Goal: Task Accomplishment & Management: Use online tool/utility

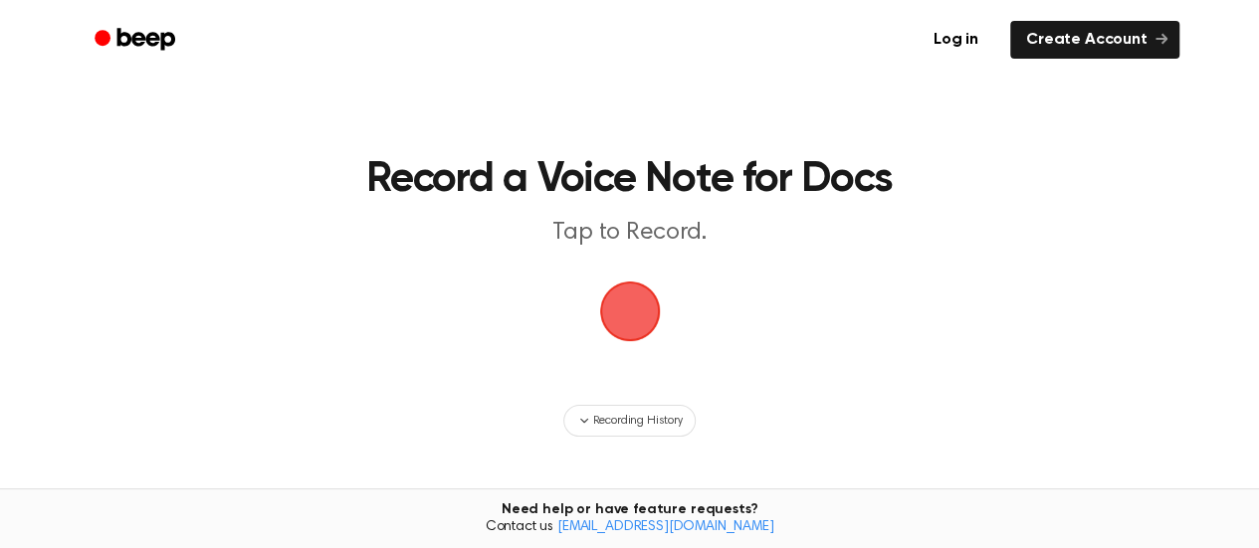
click at [615, 309] on span "button" at bounding box center [630, 312] width 56 height 56
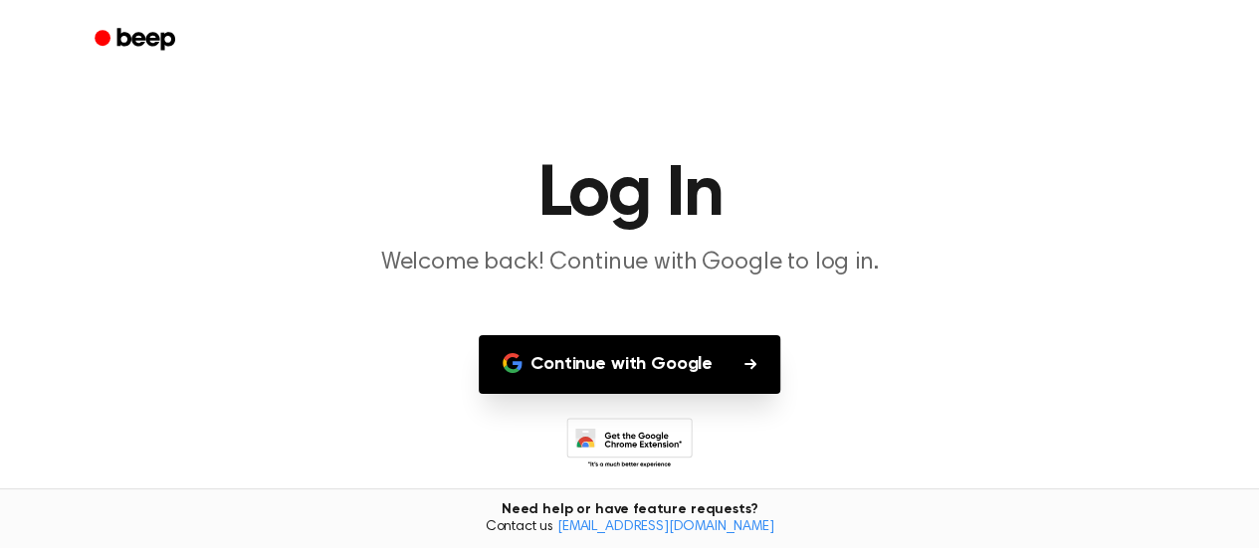
click at [627, 359] on button "Continue with Google" at bounding box center [629, 364] width 301 height 59
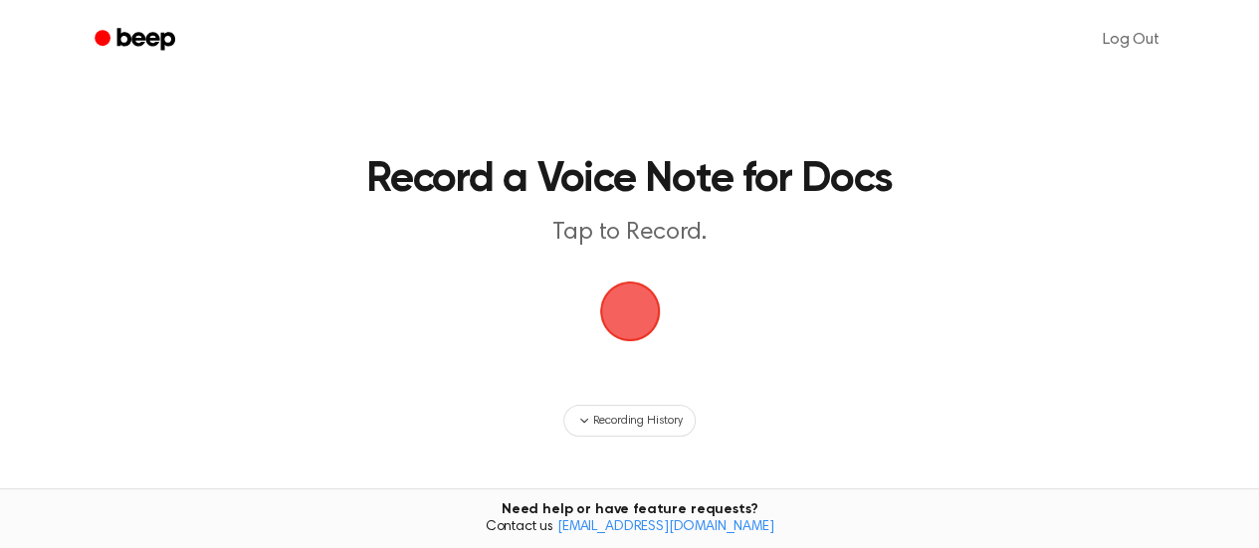
click at [623, 323] on span "button" at bounding box center [630, 312] width 56 height 56
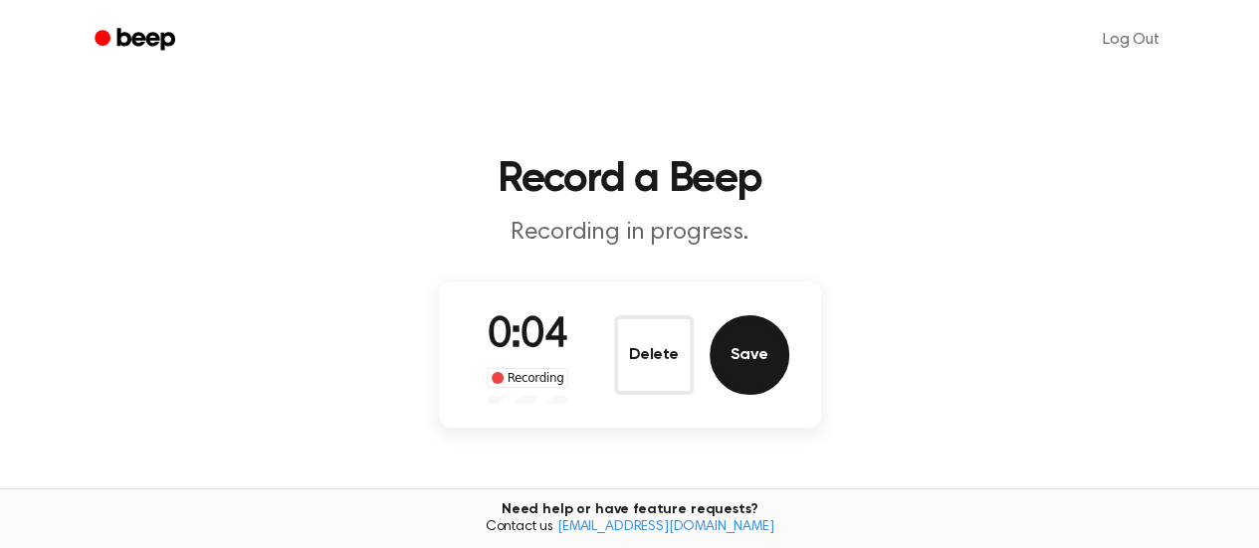
click at [746, 365] on button "Save" at bounding box center [749, 355] width 80 height 80
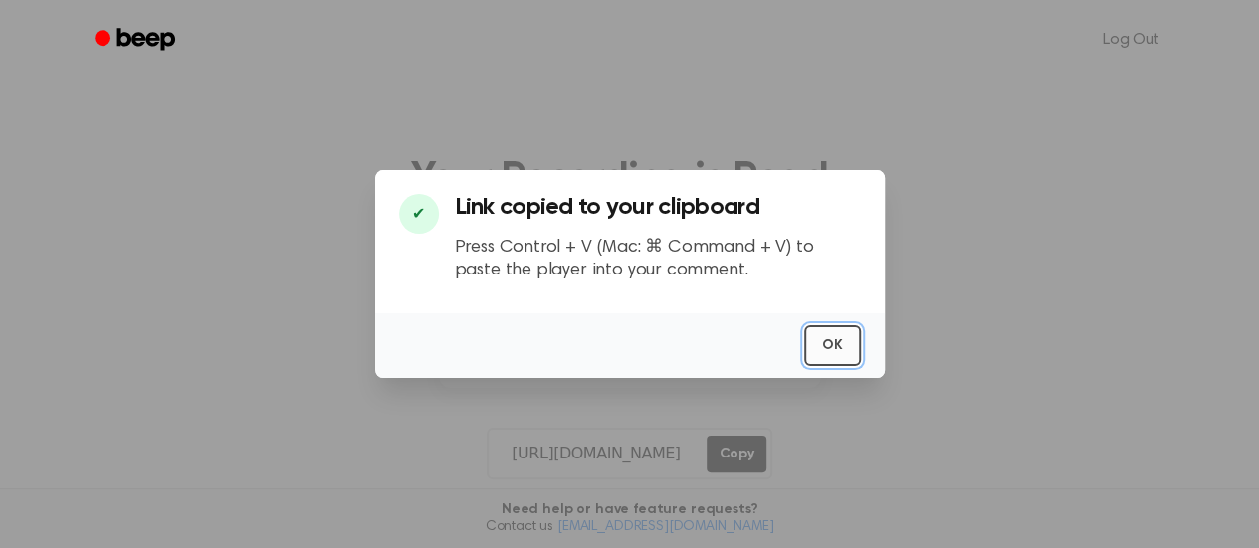
click at [836, 340] on button "OK" at bounding box center [832, 345] width 57 height 41
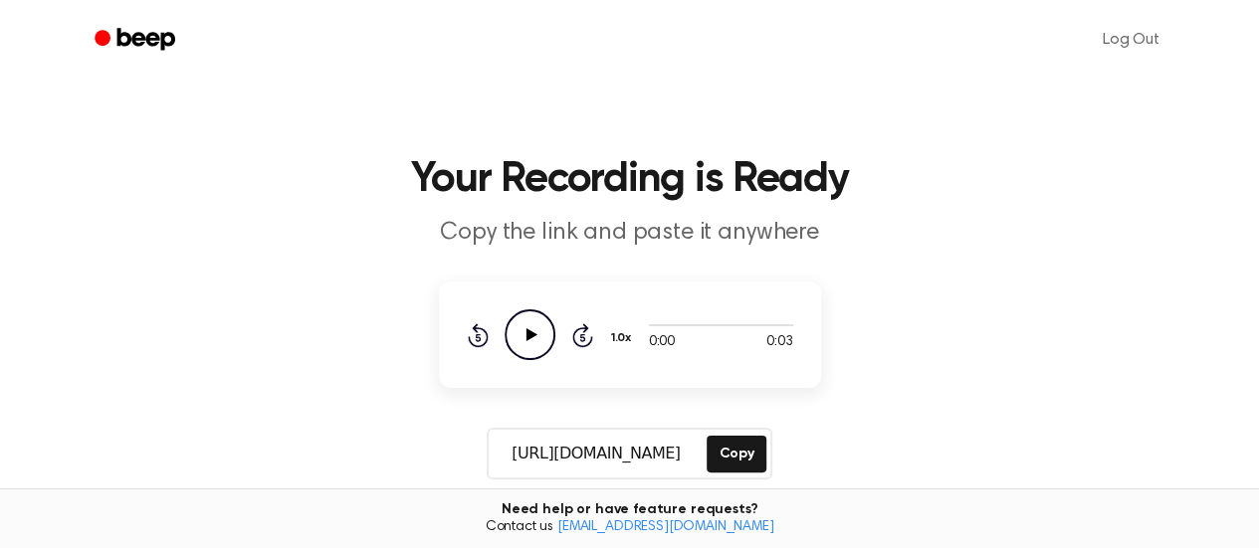
click at [538, 338] on icon "Play Audio" at bounding box center [529, 334] width 51 height 51
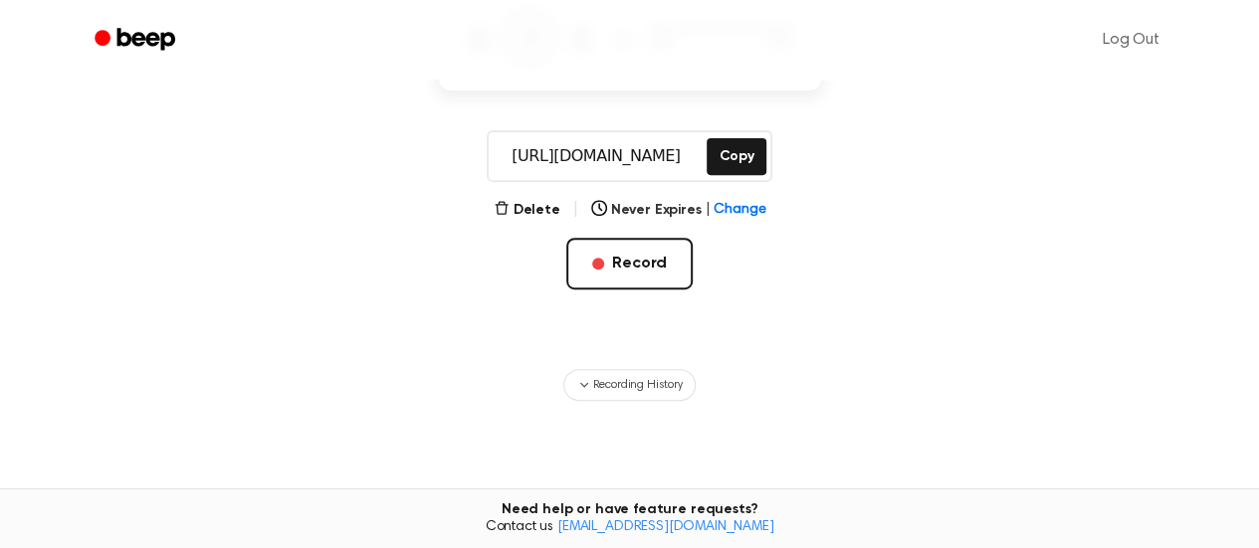
scroll to position [299, 0]
click at [533, 213] on button "Delete" at bounding box center [527, 209] width 67 height 21
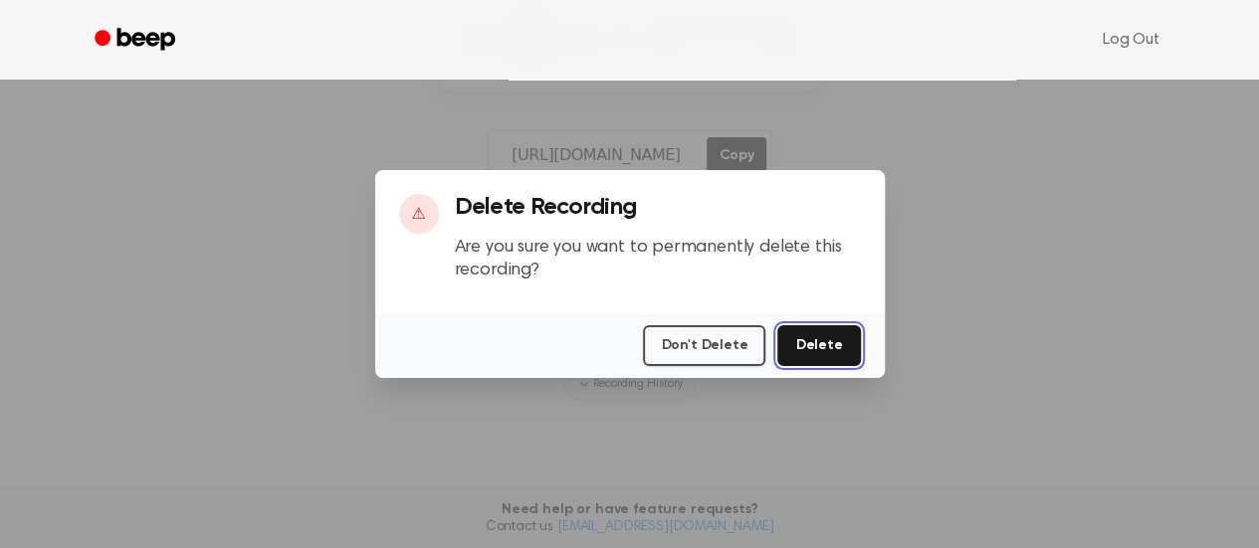
click at [826, 347] on button "Delete" at bounding box center [818, 345] width 83 height 41
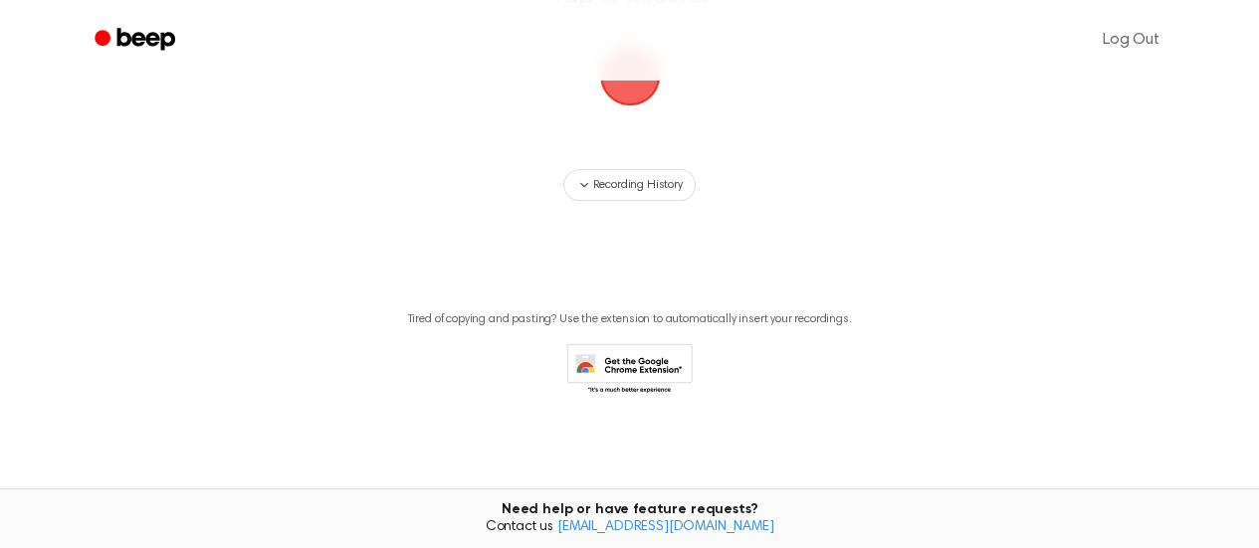
scroll to position [136, 0]
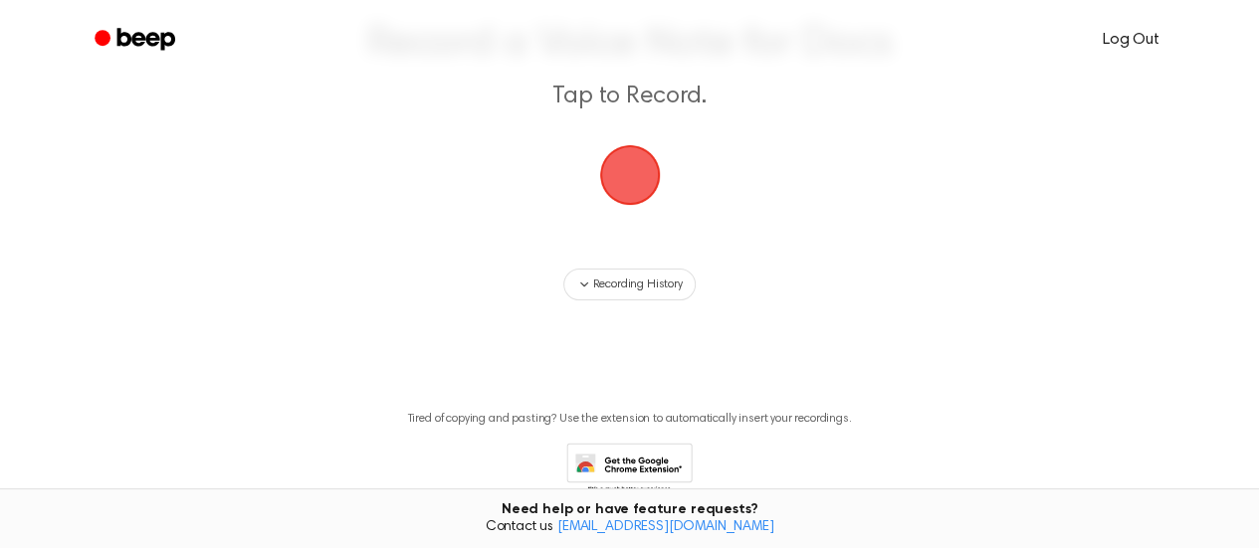
click at [1121, 37] on link "Log Out" at bounding box center [1131, 40] width 97 height 48
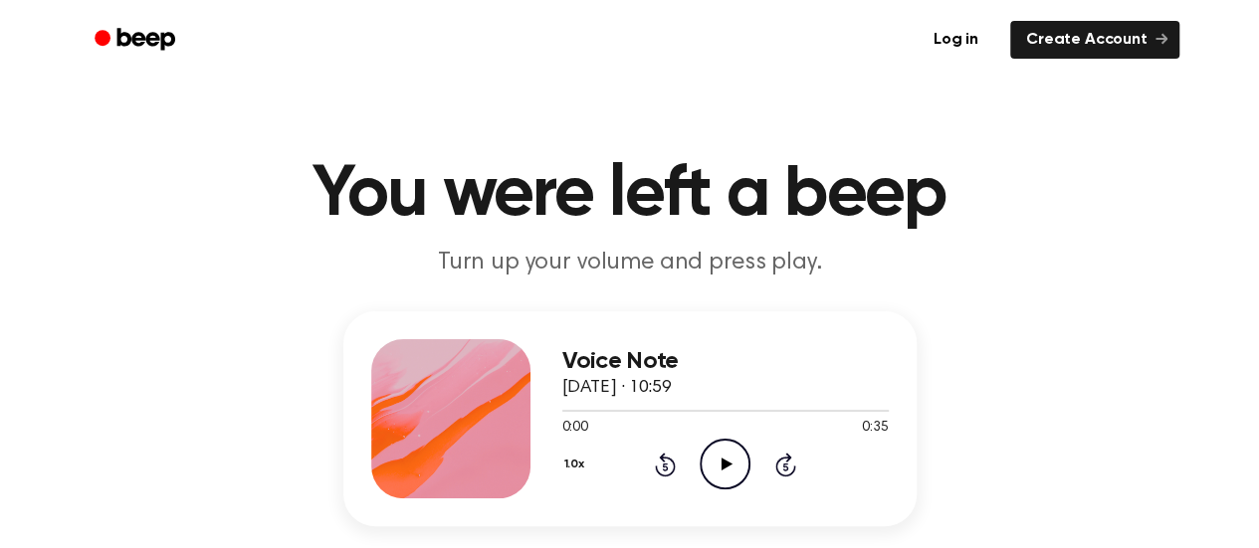
click at [733, 459] on icon "Play Audio" at bounding box center [725, 464] width 51 height 51
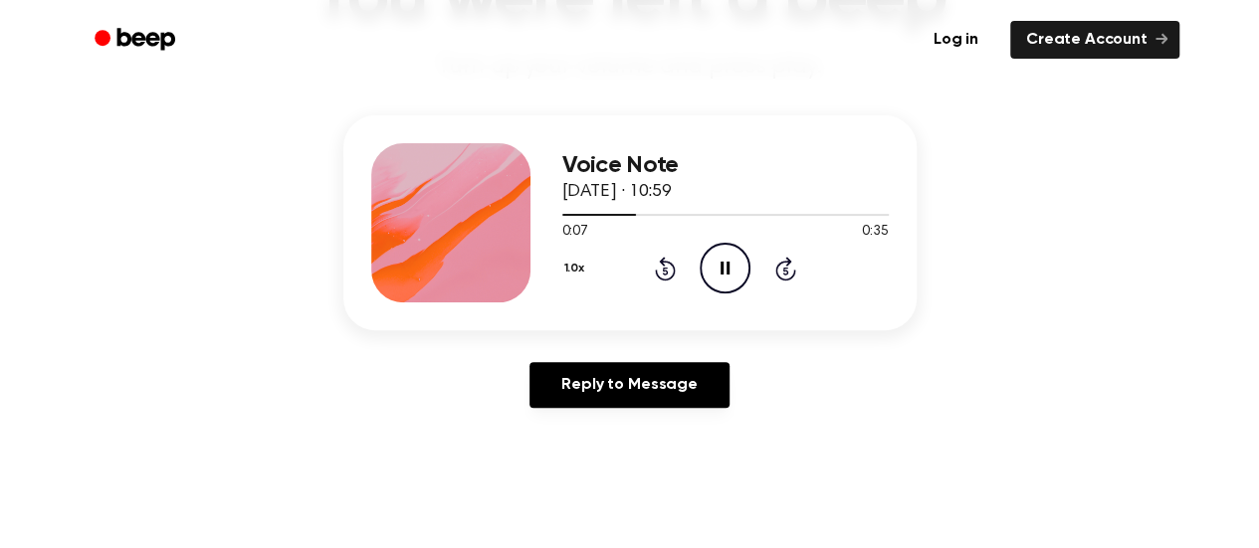
scroll to position [199, 0]
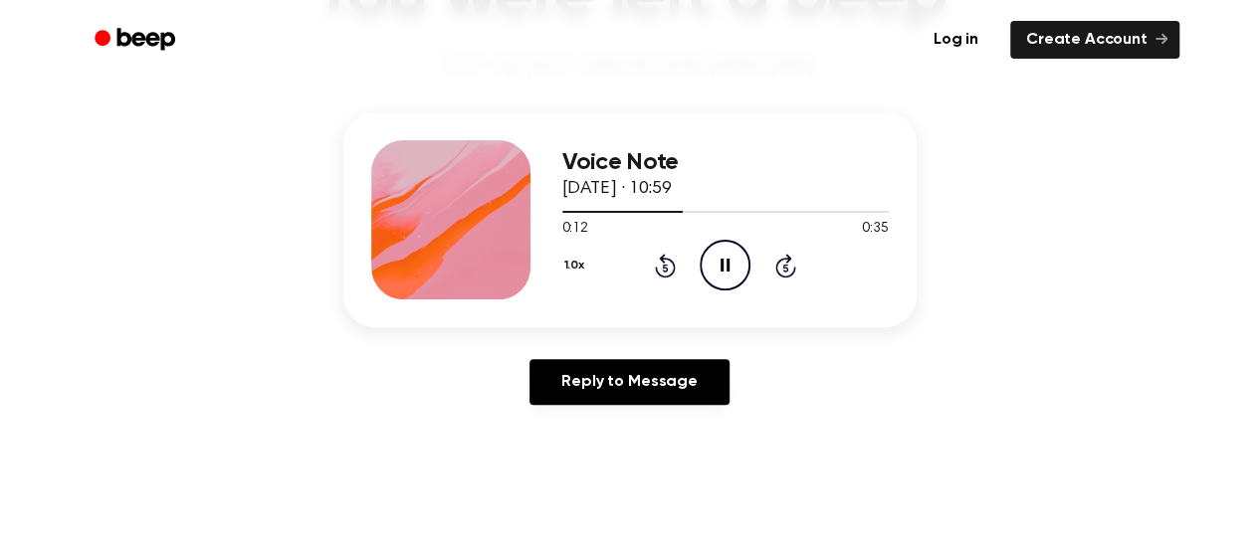
click at [830, 473] on main "You were left a beep Turn up your volume and press play. Voice Note [DATE] · 10…" at bounding box center [629, 414] width 1259 height 1227
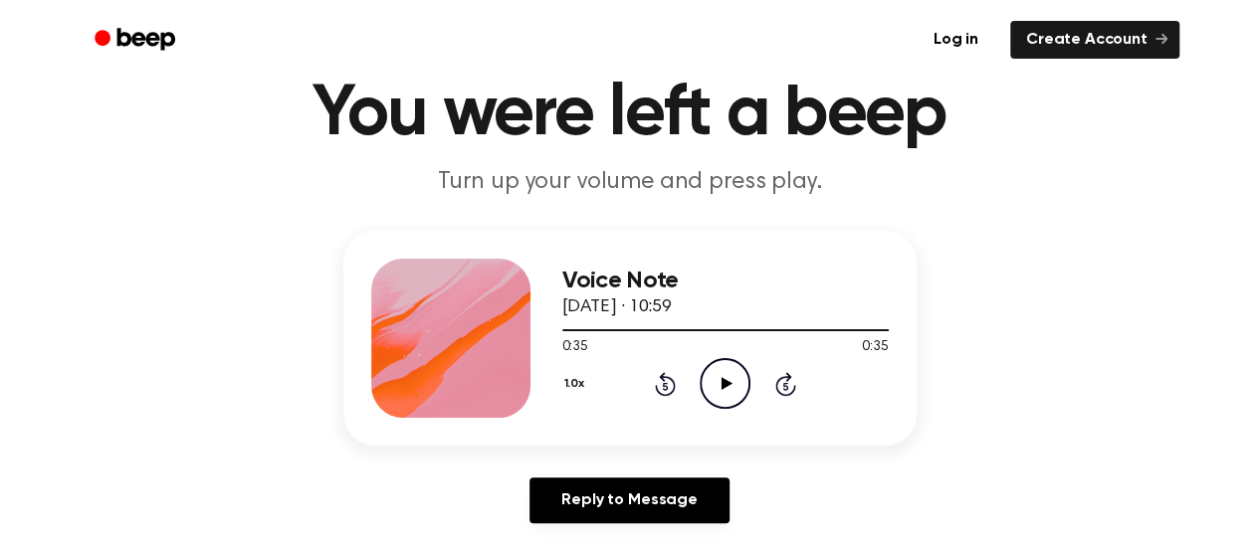
scroll to position [0, 0]
